Goal: Transaction & Acquisition: Purchase product/service

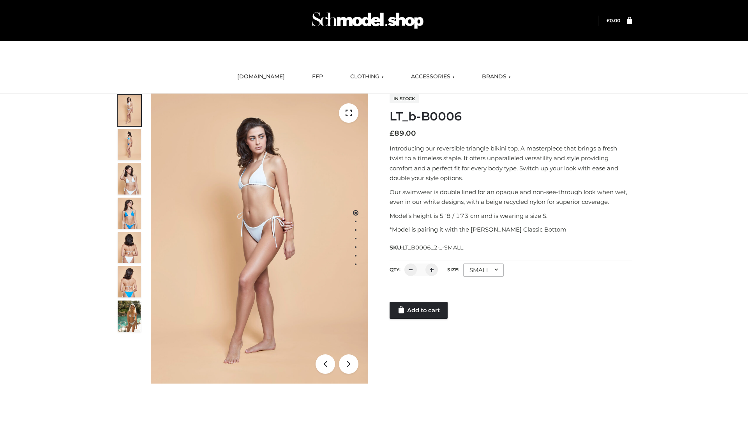
click at [419, 310] on link "Add to cart" at bounding box center [418, 309] width 58 height 17
